Goal: Task Accomplishment & Management: Use online tool/utility

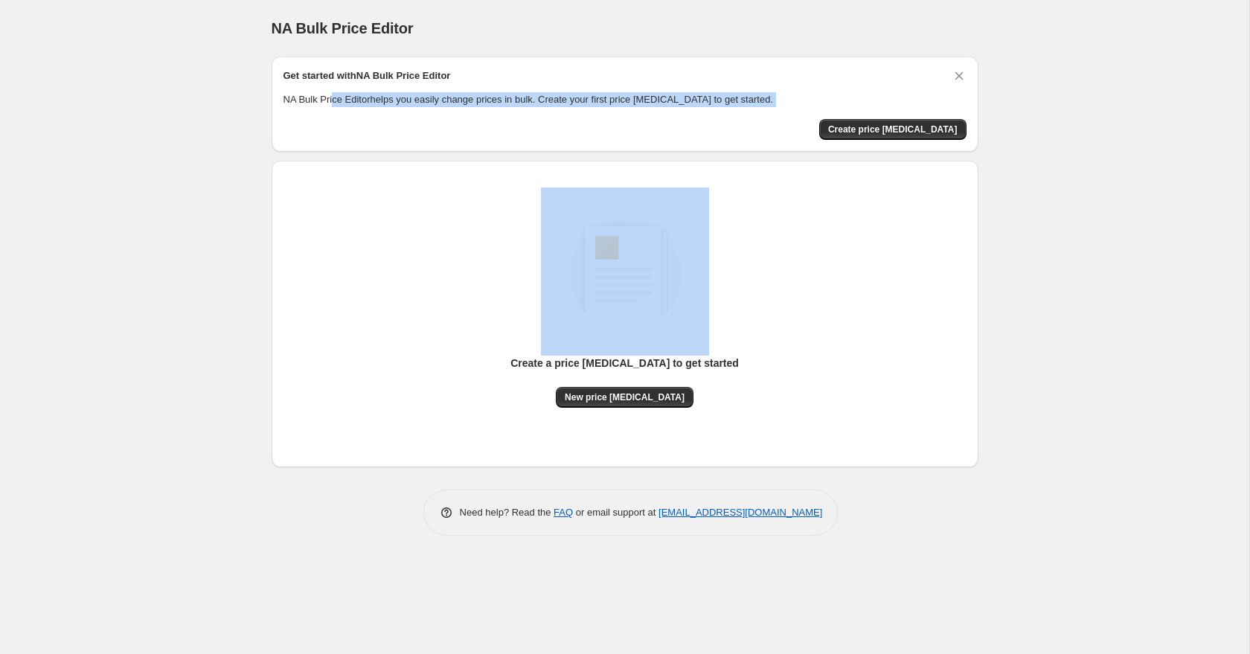
drag, startPoint x: 334, startPoint y: 105, endPoint x: 583, endPoint y: 112, distance: 248.7
click at [583, 112] on div "Get started with NA Bulk Price Editor NA Bulk Price Editor helps you easily cha…" at bounding box center [625, 103] width 683 height 71
drag, startPoint x: 590, startPoint y: 103, endPoint x: 825, endPoint y: 113, distance: 234.6
click at [590, 103] on p "NA Bulk Price Editor helps you easily change prices in bulk. Create your first …" at bounding box center [625, 99] width 683 height 15
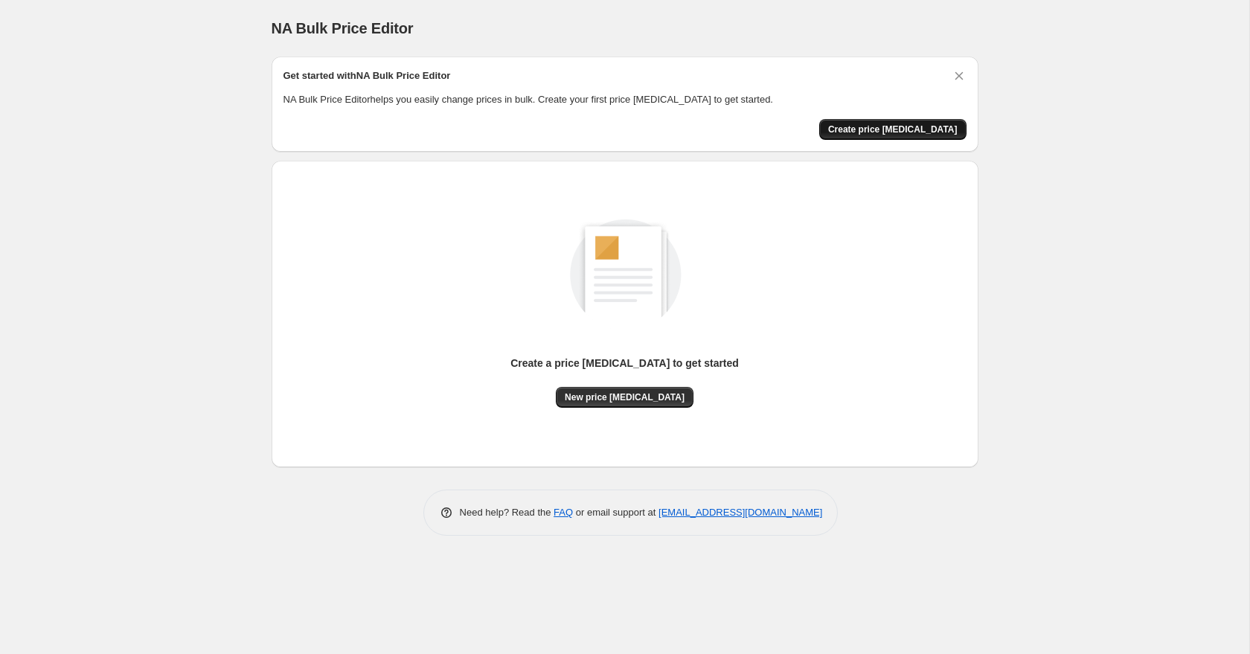
click at [898, 131] on span "Create price change job" at bounding box center [892, 130] width 129 height 12
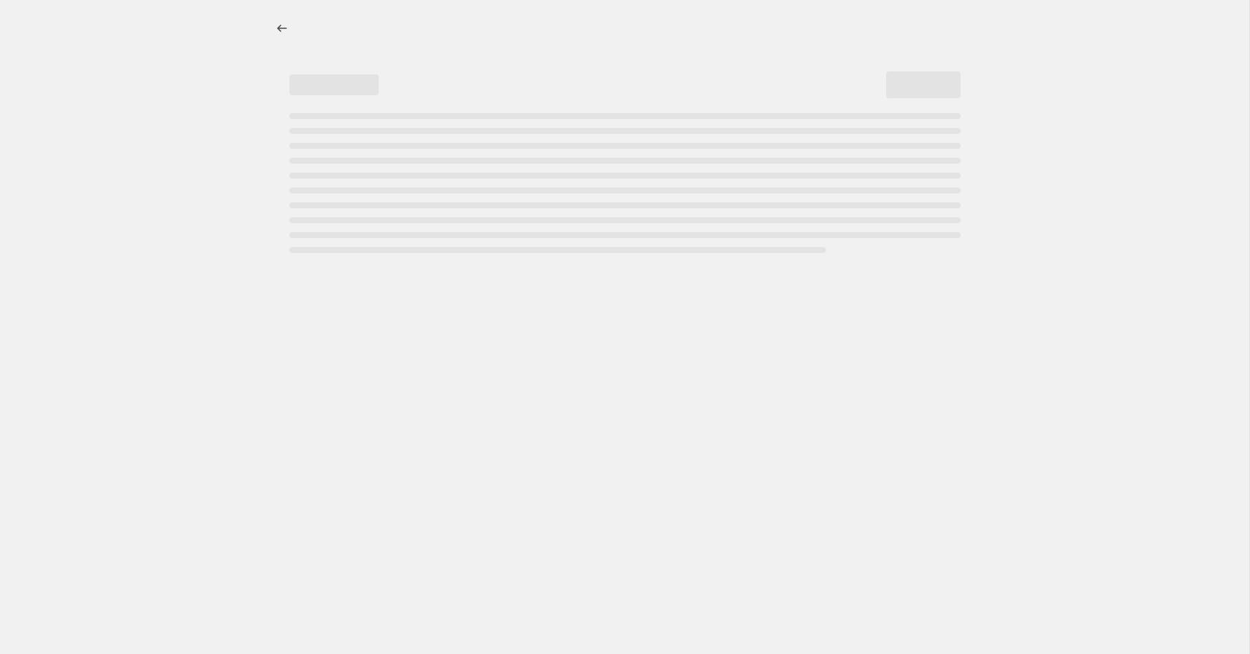
select select "percentage"
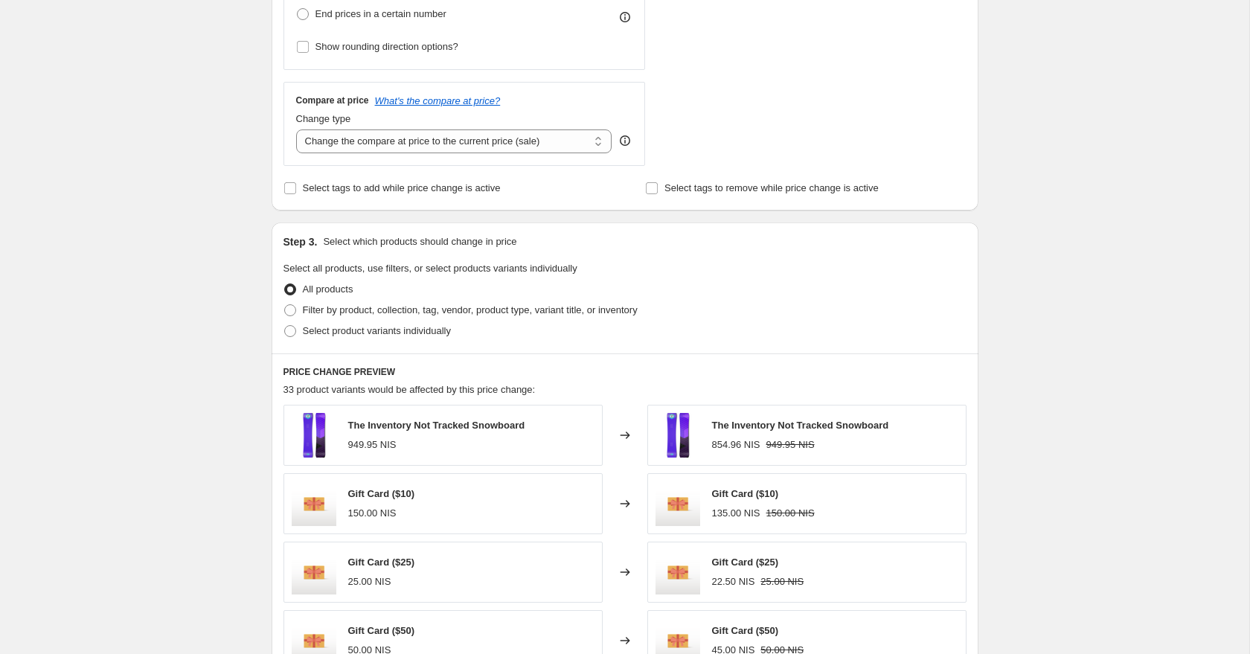
scroll to position [475, 0]
drag, startPoint x: 423, startPoint y: 312, endPoint x: 418, endPoint y: 322, distance: 11.6
click at [423, 312] on span "Filter by product, collection, tag, vendor, product type, variant title, or inv…" at bounding box center [470, 307] width 335 height 11
click at [285, 303] on input "Filter by product, collection, tag, vendor, product type, variant title, or inv…" at bounding box center [284, 302] width 1 height 1
radio input "true"
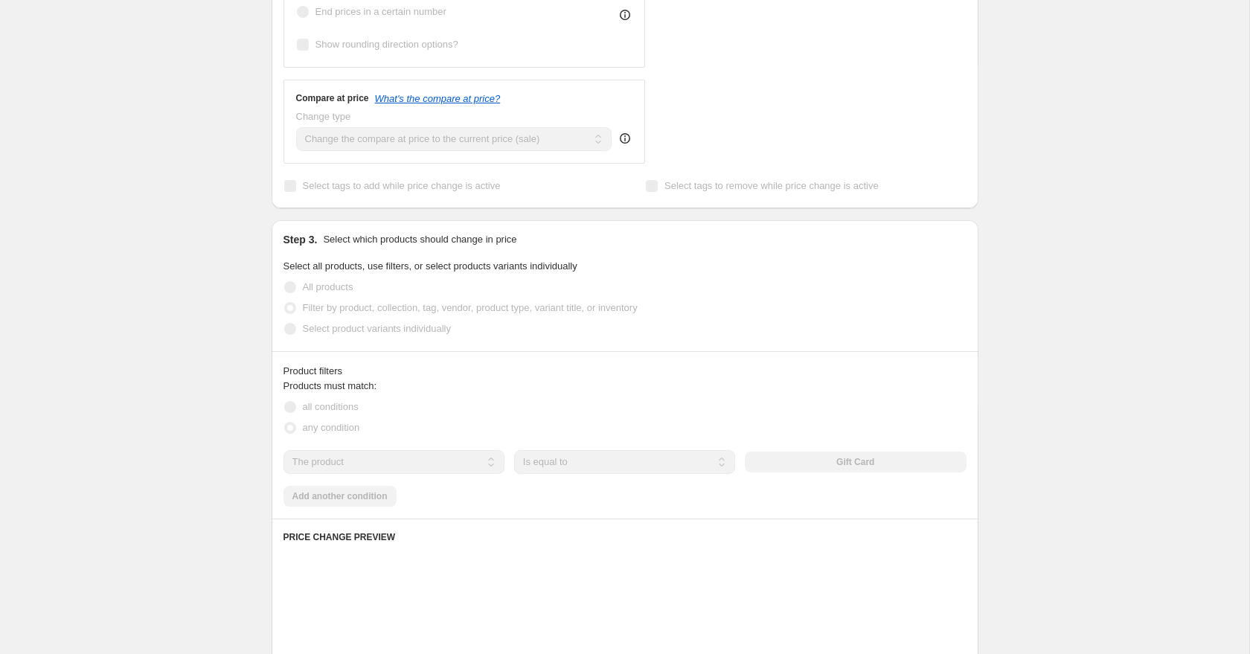
click at [412, 334] on span "Select product variants individually" at bounding box center [377, 328] width 148 height 11
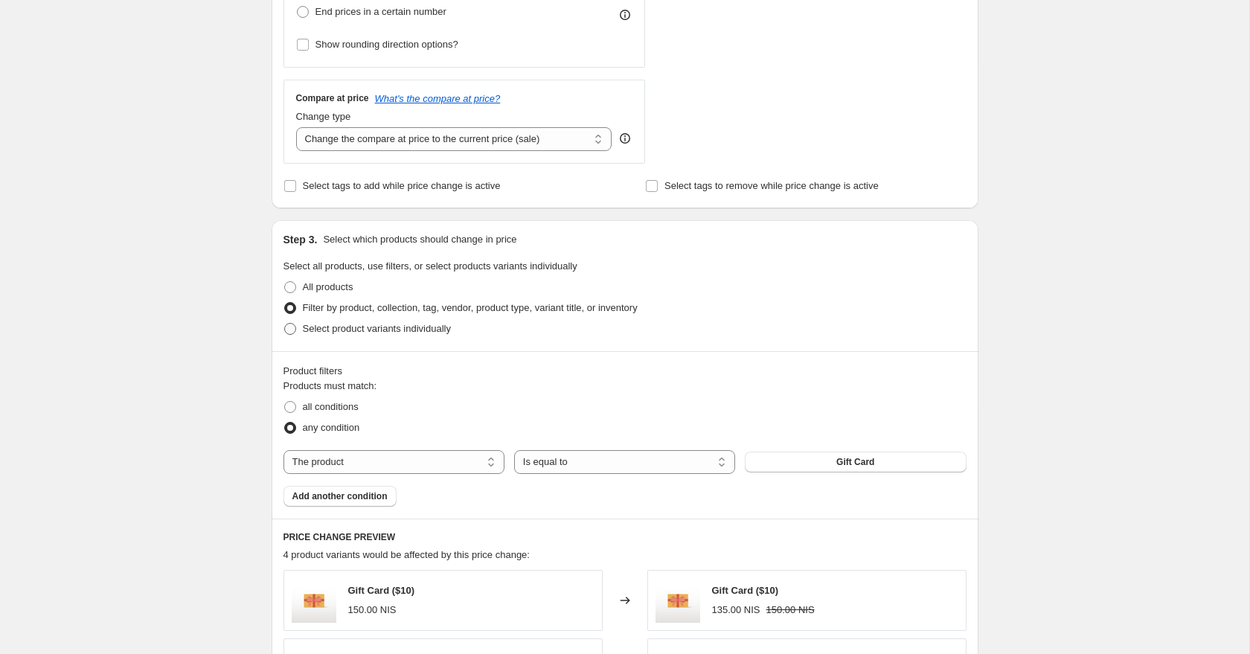
click at [406, 336] on label "Select product variants individually" at bounding box center [367, 329] width 167 height 21
click at [285, 324] on input "Select product variants individually" at bounding box center [284, 323] width 1 height 1
radio input "true"
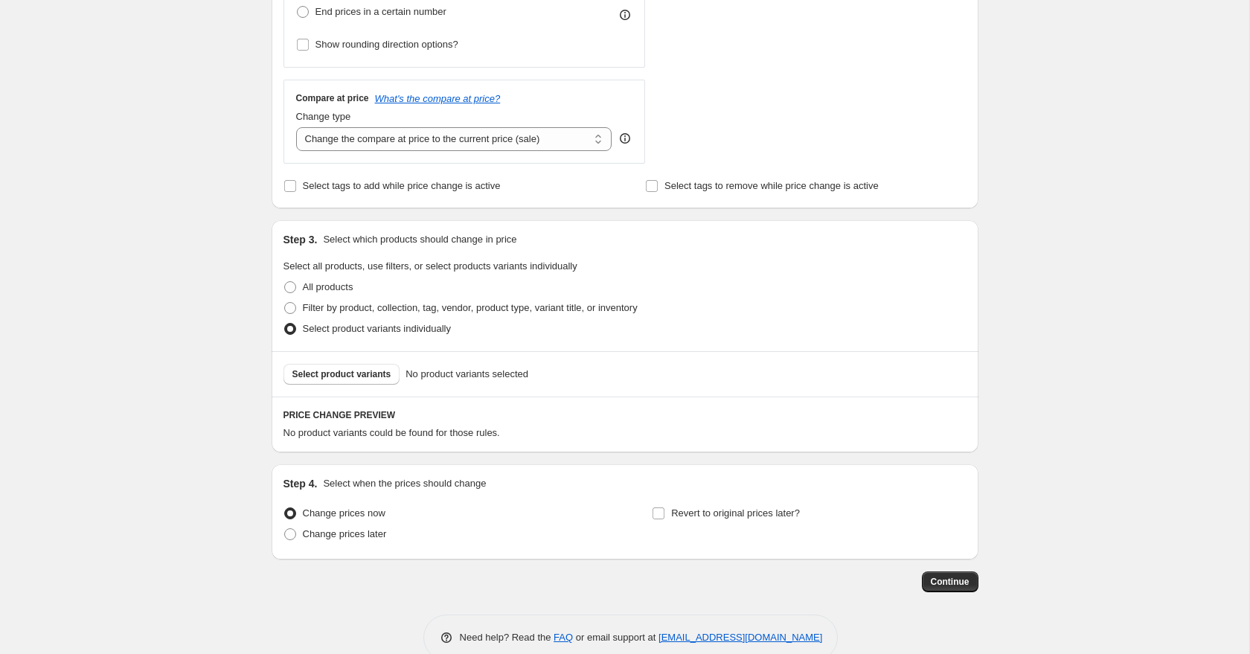
scroll to position [504, 0]
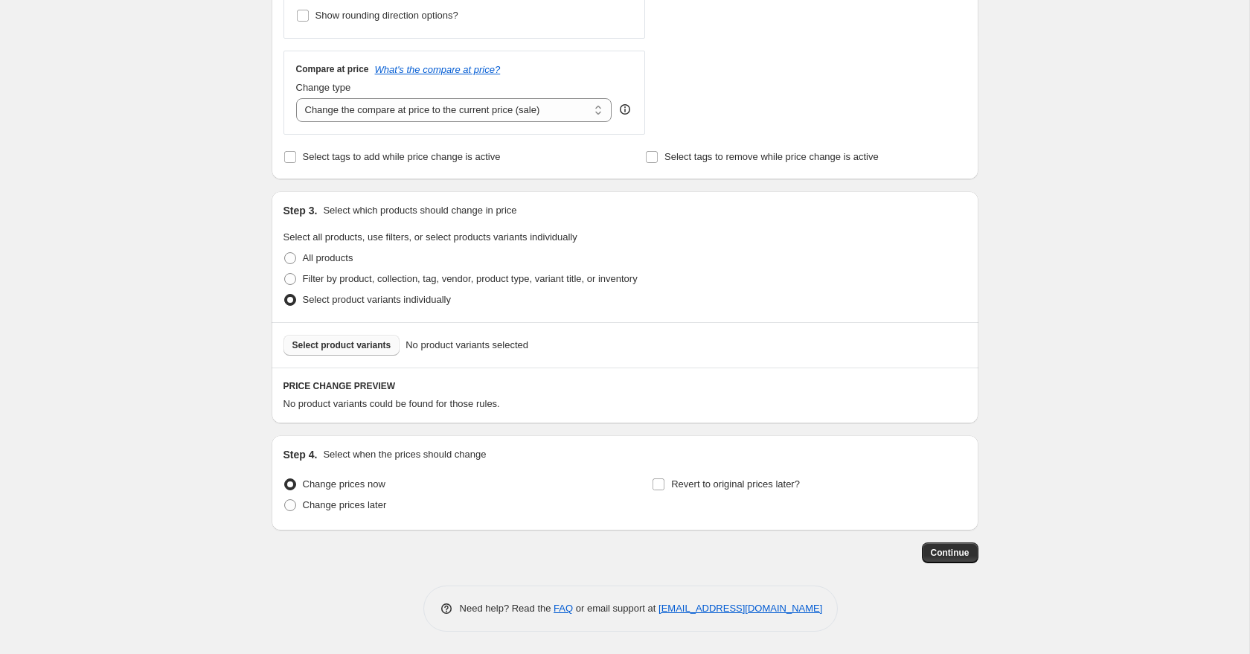
click at [337, 349] on span "Select product variants" at bounding box center [341, 345] width 99 height 12
drag, startPoint x: 330, startPoint y: 452, endPoint x: 507, endPoint y: 453, distance: 177.1
click at [507, 453] on div "Step 4. Select when the prices should change" at bounding box center [625, 454] width 683 height 15
click at [525, 452] on div "Step 4. Select when the prices should change" at bounding box center [625, 454] width 683 height 15
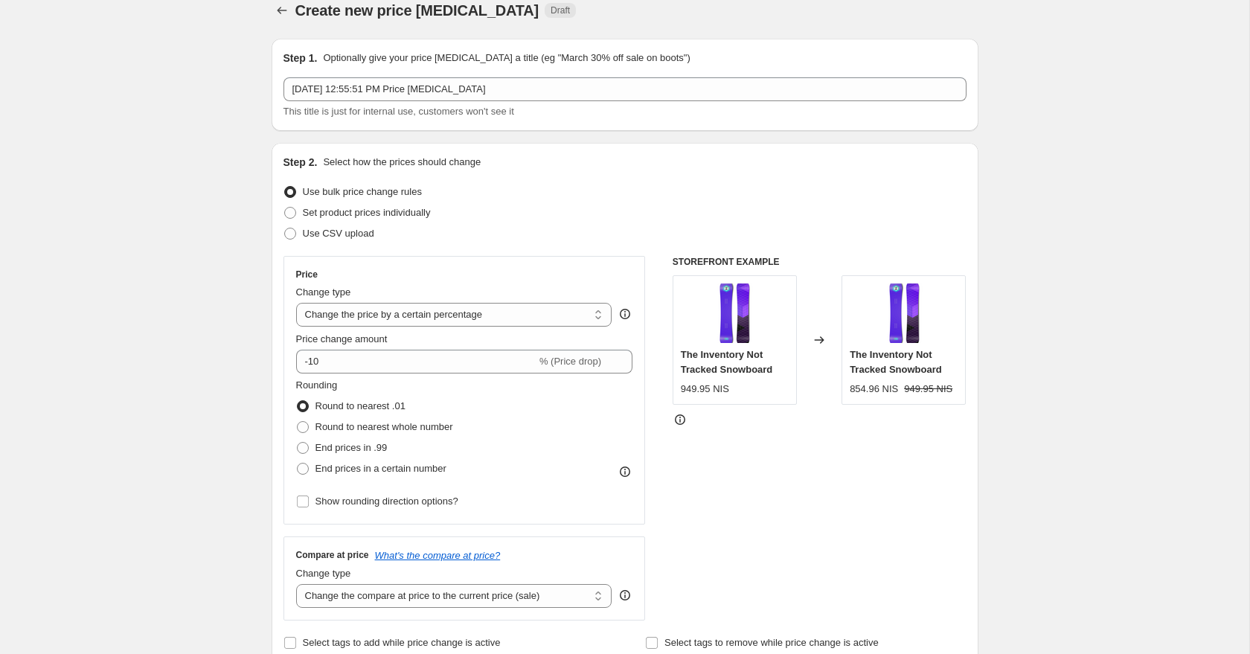
scroll to position [0, 0]
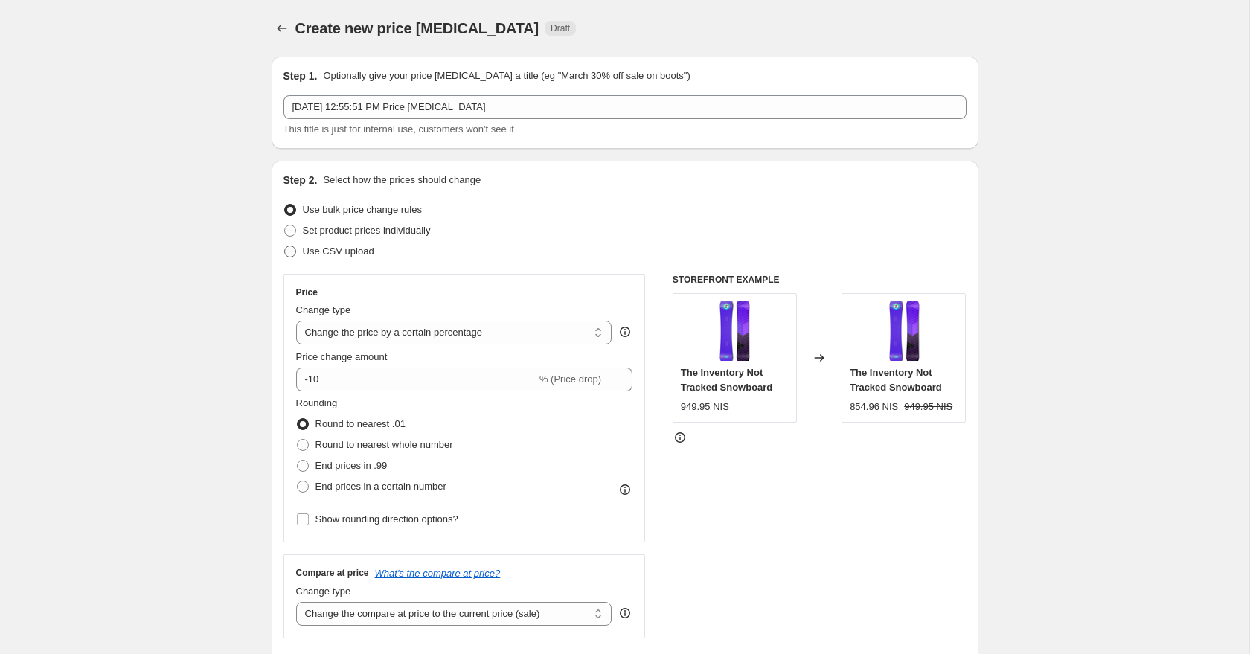
click at [327, 251] on span "Use CSV upload" at bounding box center [338, 251] width 71 height 11
click at [285, 246] on input "Use CSV upload" at bounding box center [284, 246] width 1 height 1
radio input "true"
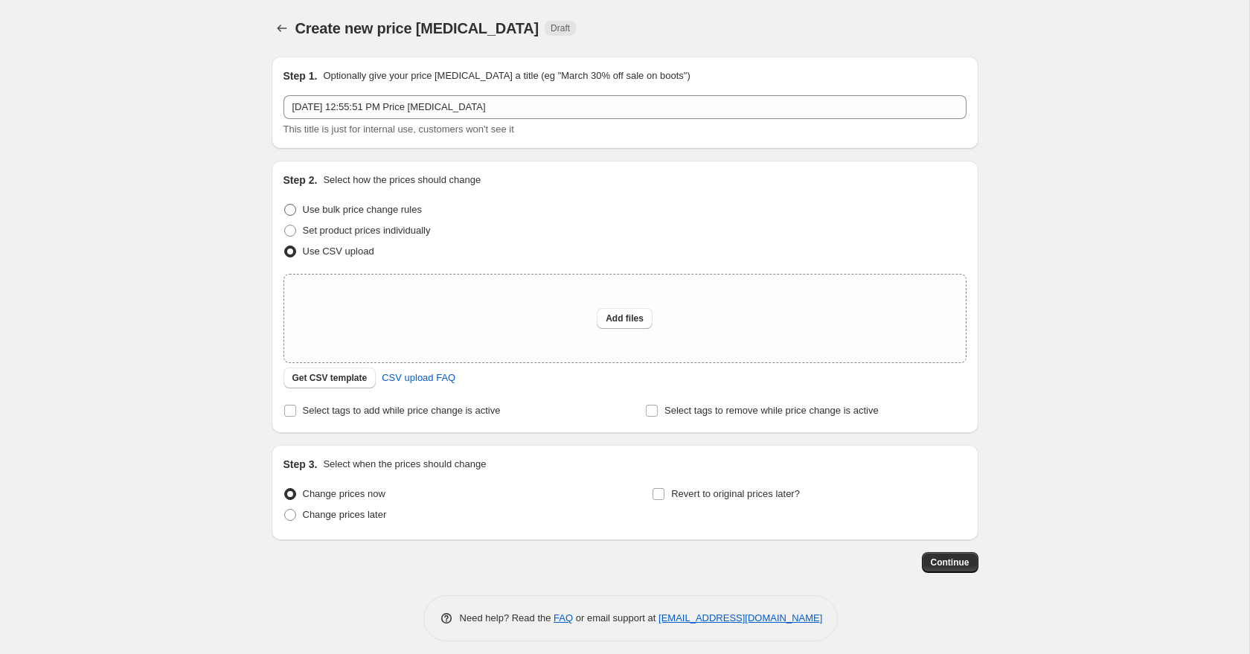
click at [365, 202] on span "Use bulk price change rules" at bounding box center [362, 209] width 119 height 15
click at [381, 228] on span "Set product prices individually" at bounding box center [367, 230] width 128 height 11
click at [285, 226] on input "Set product prices individually" at bounding box center [284, 225] width 1 height 1
radio input "true"
